Goal: Task Accomplishment & Management: Manage account settings

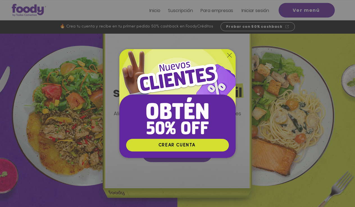
click at [230, 58] on div "Volver al sitio" at bounding box center [229, 55] width 4 height 4
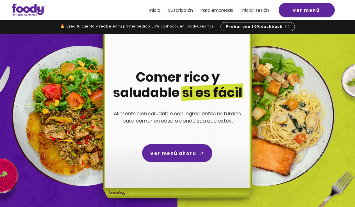
click at [251, 8] on span "Iniciar sesión" at bounding box center [256, 10] width 28 height 6
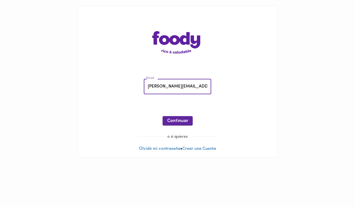
click at [179, 122] on span "Continuar" at bounding box center [177, 121] width 21 height 5
click at [203, 86] on input "[PERSON_NAME][EMAIL_ADDRESS][PERSON_NAME][DOMAIN_NAME]" at bounding box center [177, 86] width 67 height 15
click at [189, 87] on input "[PERSON_NAME][EMAIL_ADDRESS][PERSON_NAME][DOMAIN_NAME]" at bounding box center [177, 86] width 67 height 15
type input "[PERSON_NAME][EMAIL_ADDRESS][PERSON_NAME][DOMAIN_NAME]"
click at [179, 121] on span "Continuar" at bounding box center [177, 121] width 21 height 5
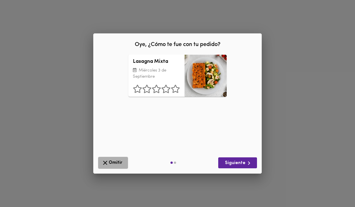
click at [112, 162] on span "Omitir" at bounding box center [113, 163] width 23 height 7
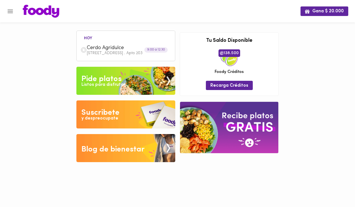
click at [113, 84] on div "Listos para disfrutar" at bounding box center [103, 85] width 44 height 6
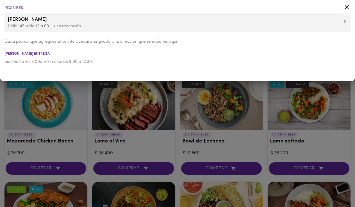
click at [345, 21] on icon at bounding box center [345, 21] width 3 height 4
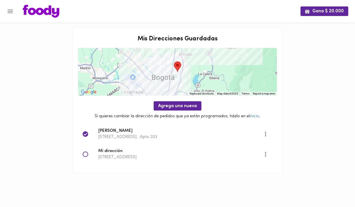
click at [8, 13] on icon "Menu" at bounding box center [10, 12] width 5 height 4
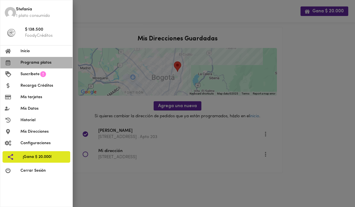
click at [40, 60] on span "Programa platos" at bounding box center [44, 63] width 47 height 6
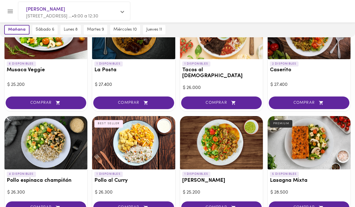
scroll to position [176, 0]
click at [10, 11] on icon "Menu" at bounding box center [10, 12] width 5 height 4
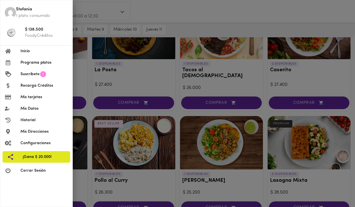
click at [38, 168] on span "Cerrar Sesión" at bounding box center [44, 171] width 47 height 6
